Goal: Task Accomplishment & Management: Manage account settings

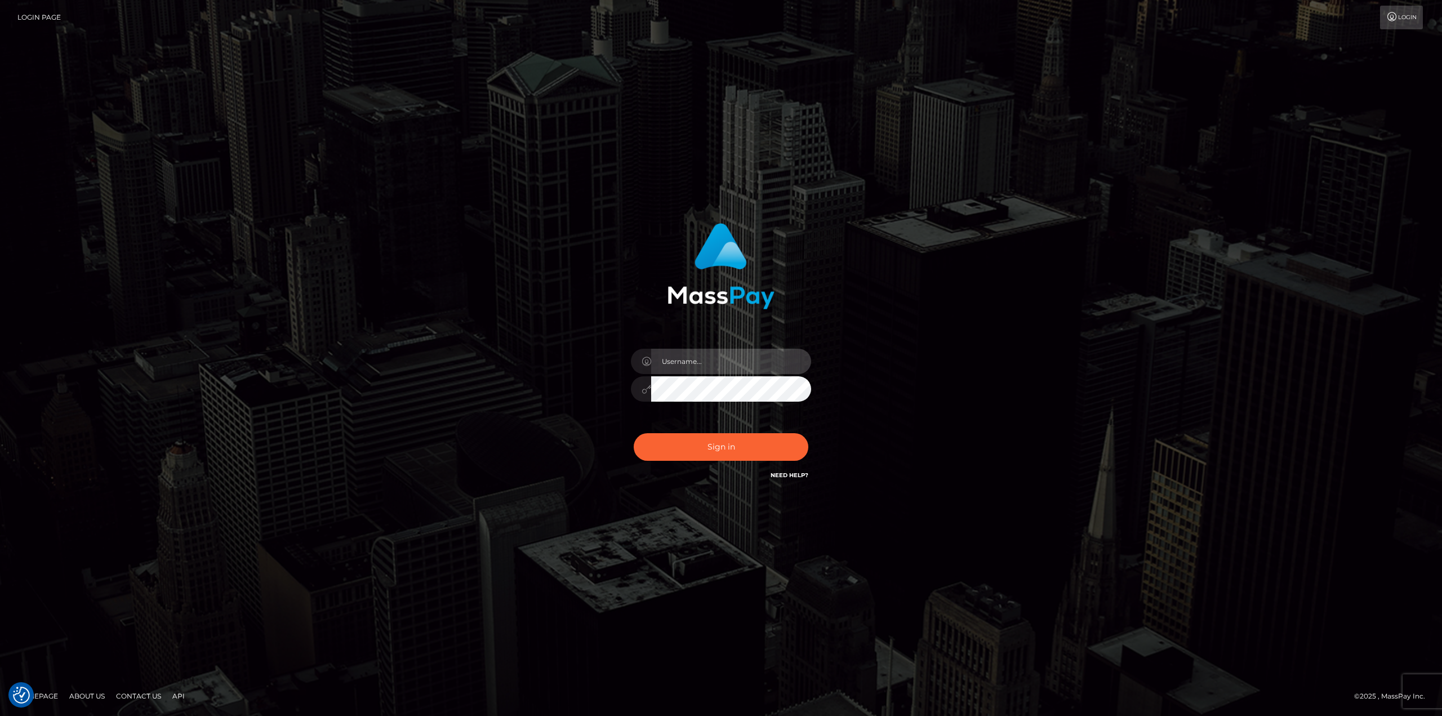
click at [723, 353] on input "text" at bounding box center [731, 361] width 160 height 25
type input "Ahmed"
click at [634, 433] on button "Sign in" at bounding box center [721, 447] width 175 height 28
drag, startPoint x: 724, startPoint y: 357, endPoint x: 726, endPoint y: 374, distance: 17.6
click at [724, 357] on input "text" at bounding box center [731, 361] width 160 height 25
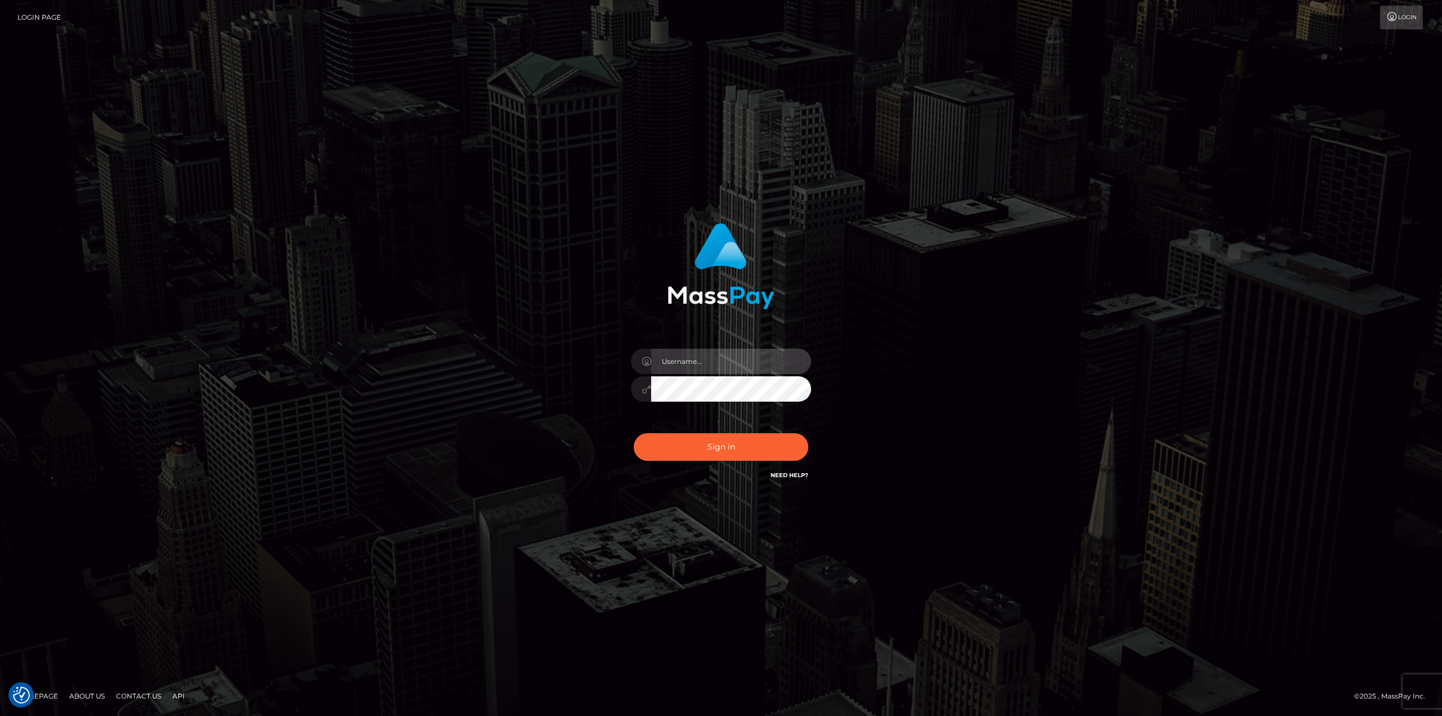
type input "Ahmed"
click at [731, 440] on button "Sign in" at bounding box center [721, 447] width 175 height 28
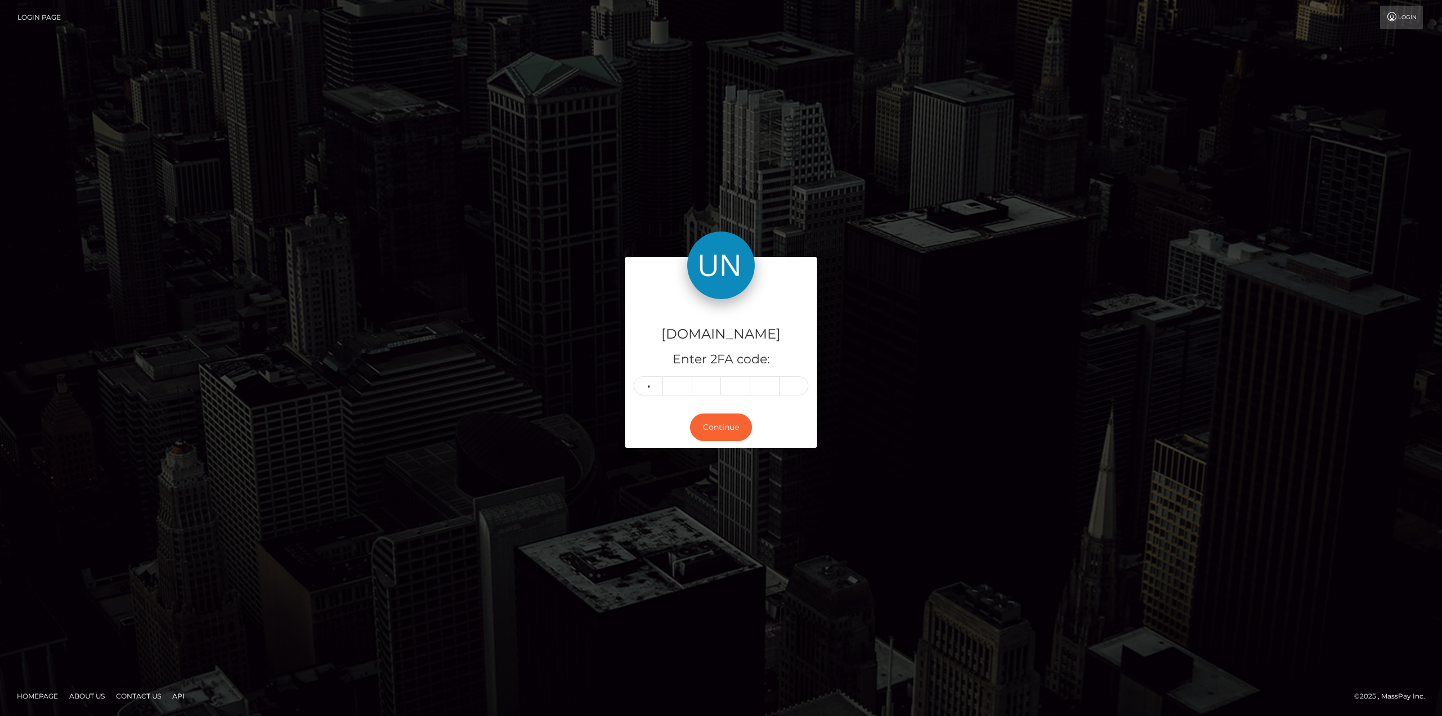
type input "2"
type input "7"
type input "5"
type input "4"
type input "6"
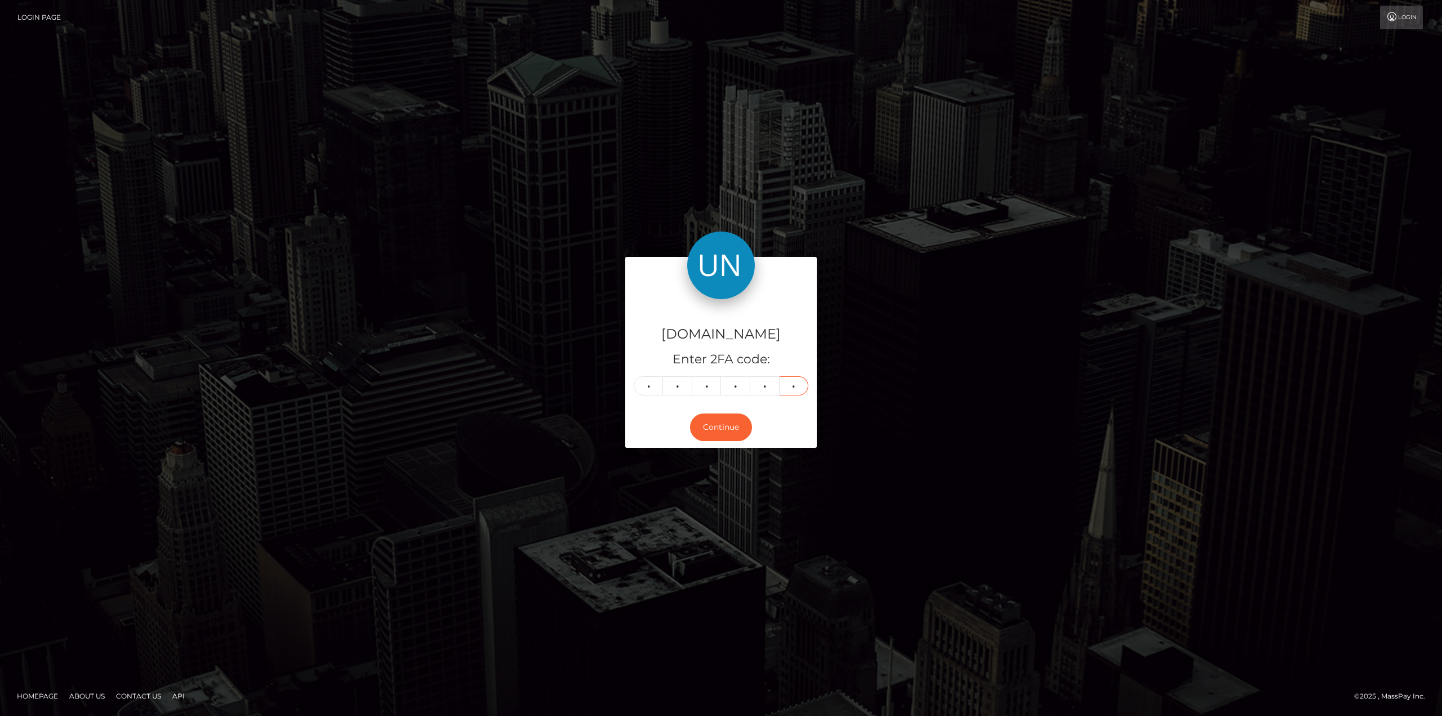
type input "2"
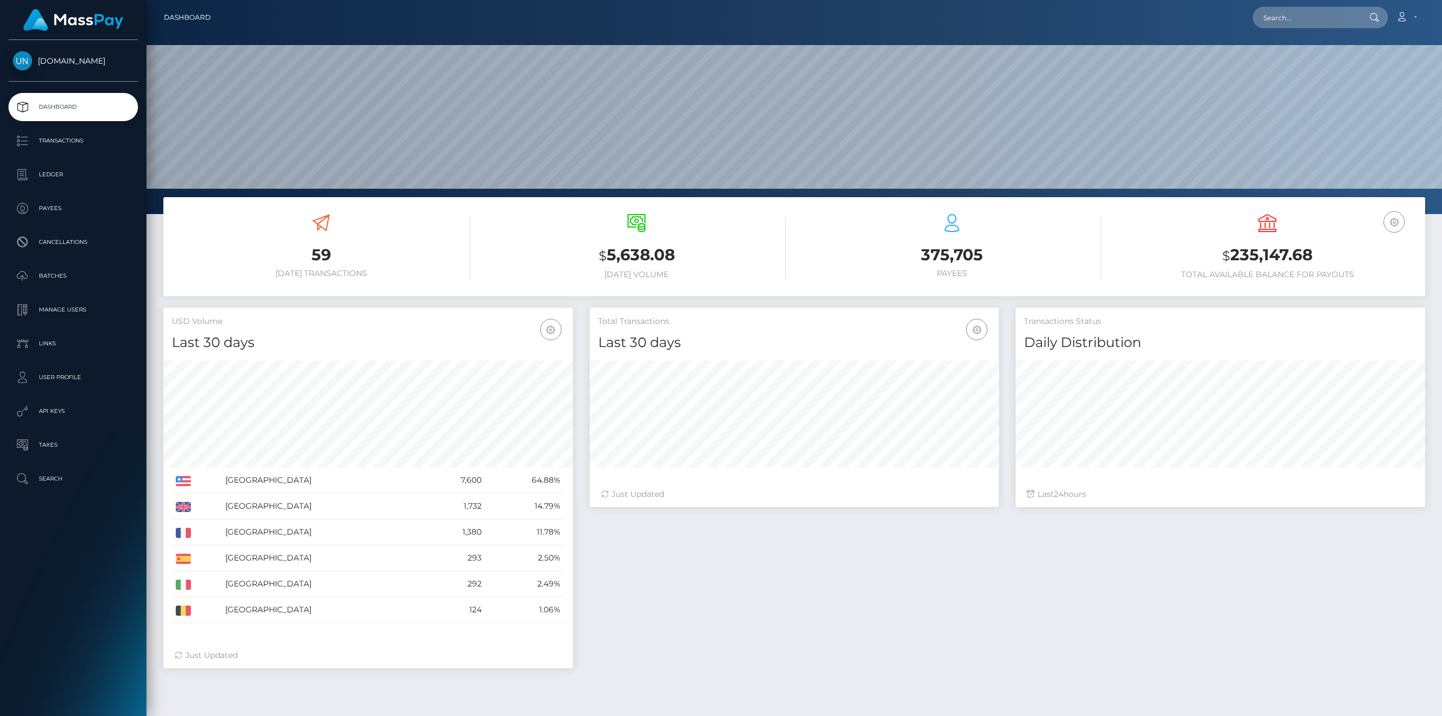
scroll to position [200, 409]
